Goal: Find specific page/section

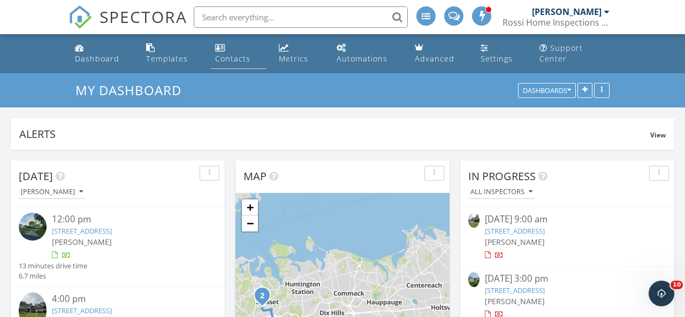
click at [267, 48] on li "Contacts" at bounding box center [238, 53] width 59 height 39
click at [284, 49] on div "Metrics" at bounding box center [284, 47] width 10 height 9
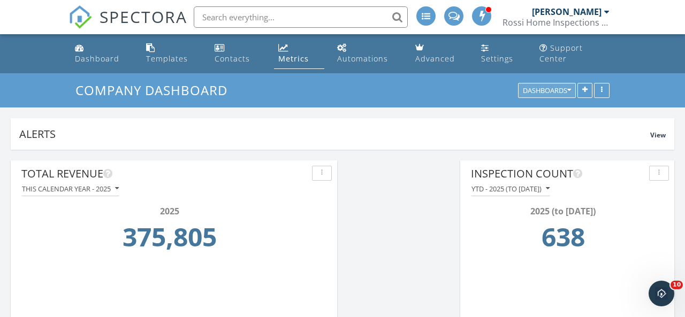
click at [532, 89] on div "Dashboards" at bounding box center [547, 90] width 48 height 7
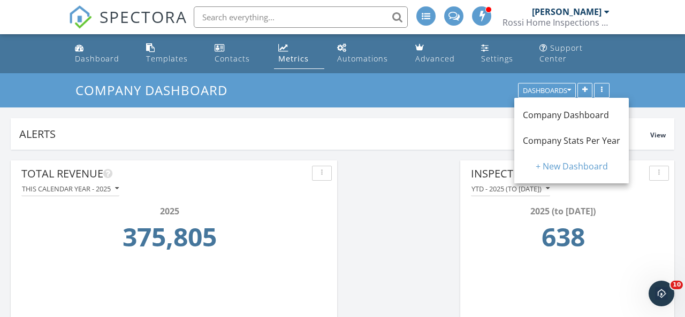
click at [549, 141] on span "Company Stats Per Year" at bounding box center [571, 141] width 97 height 12
